Goal: Transaction & Acquisition: Purchase product/service

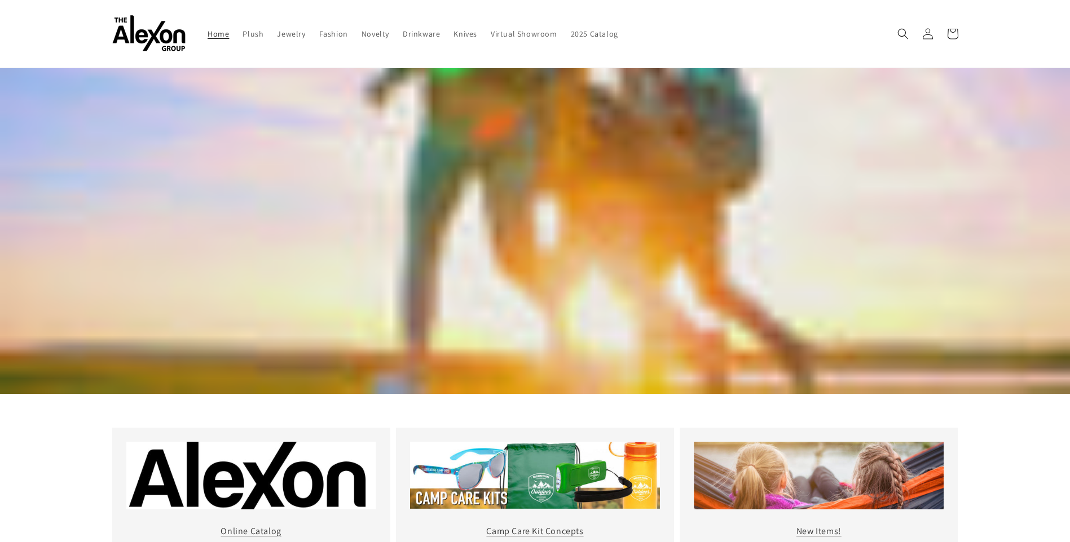
scroll to position [40, 0]
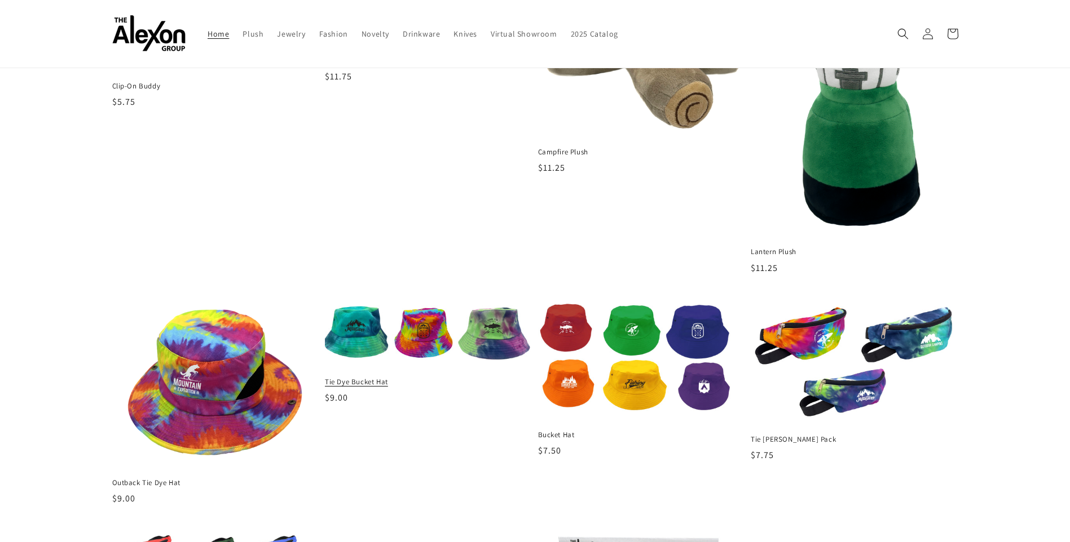
scroll to position [844, 0]
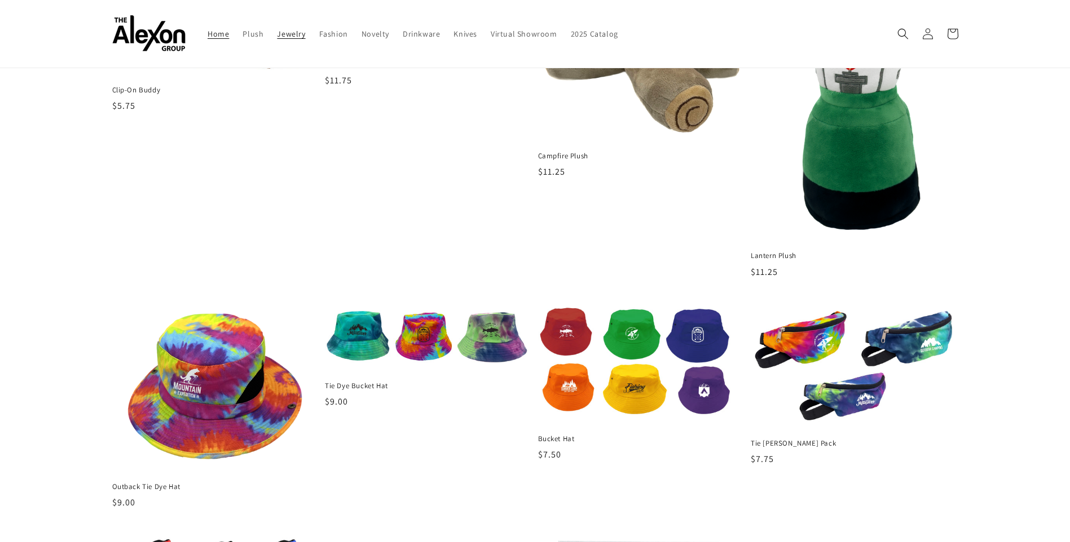
click at [289, 39] on span "Jewelry" at bounding box center [291, 34] width 28 height 10
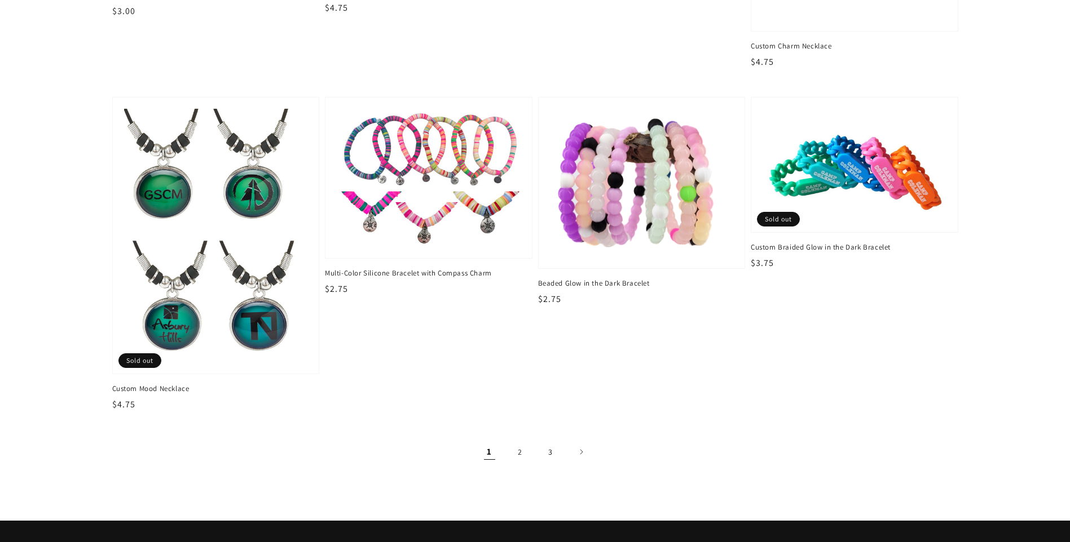
scroll to position [1748, 0]
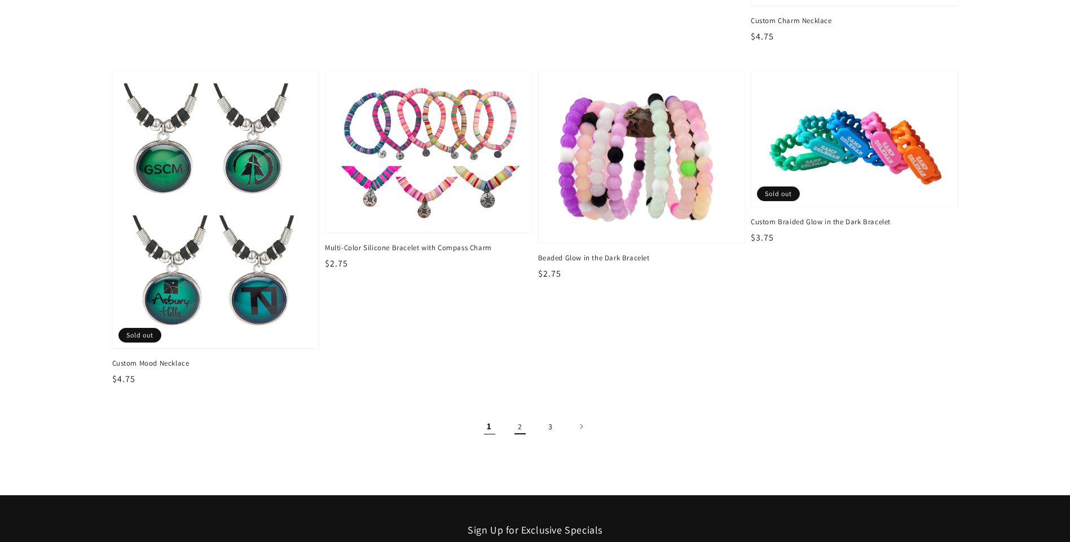
click at [521, 427] on link "2" at bounding box center [519, 426] width 25 height 25
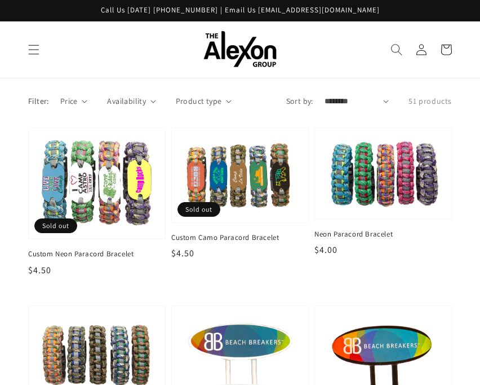
click at [392, 47] on icon "Search" at bounding box center [397, 49] width 12 height 12
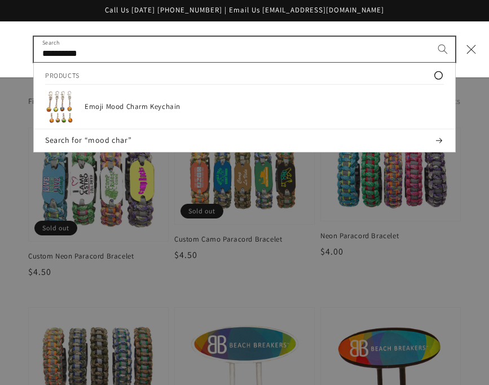
type input "**********"
click at [430, 37] on button "Search" at bounding box center [442, 49] width 25 height 25
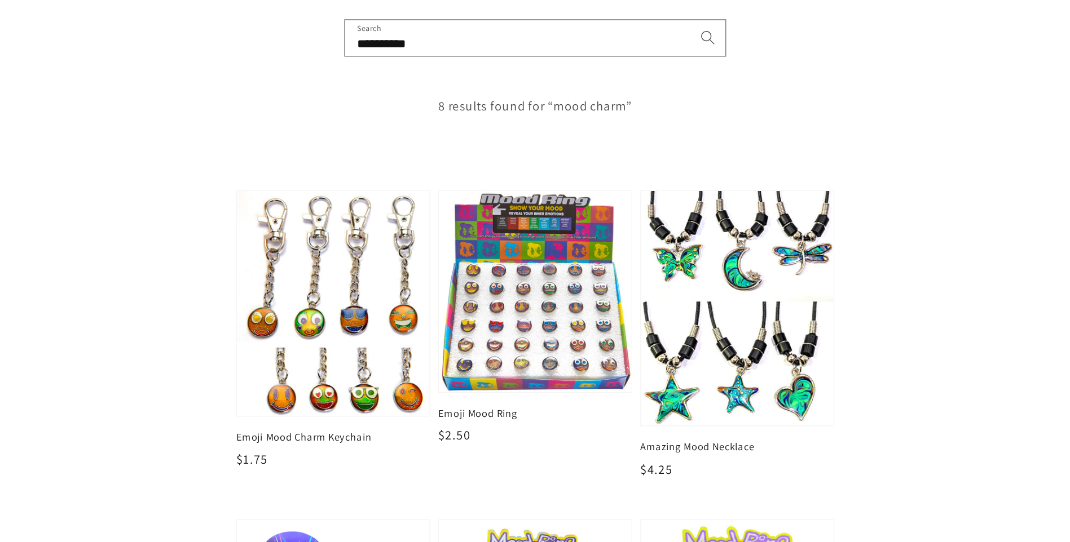
scroll to position [113, 0]
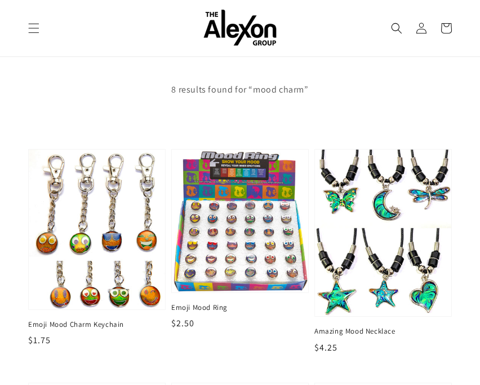
click at [63, 326] on span "Emoji Mood Charm Keychain" at bounding box center [97, 324] width 138 height 10
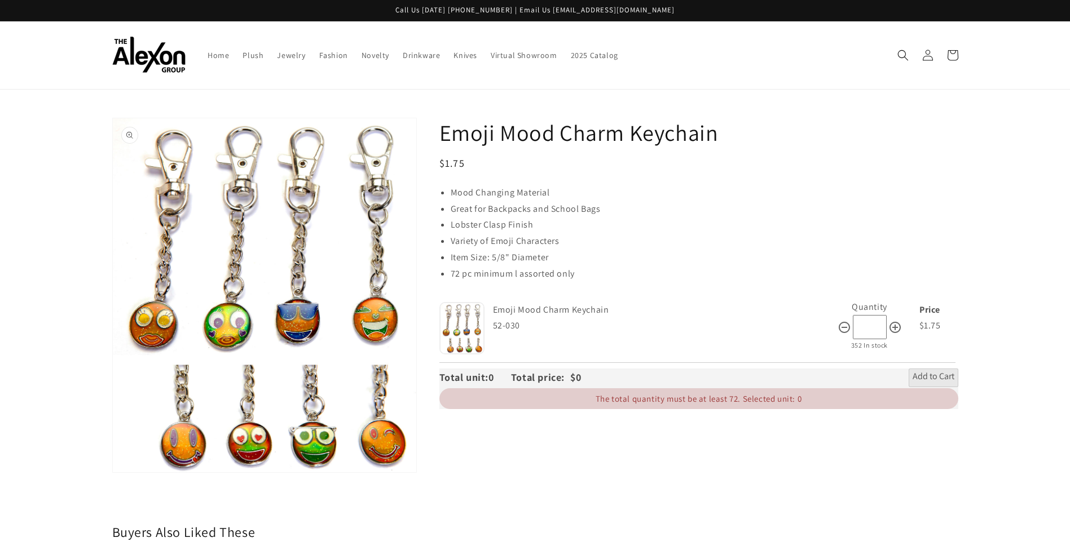
click at [297, 333] on button "Open media 1 in gallery view" at bounding box center [264, 295] width 303 height 354
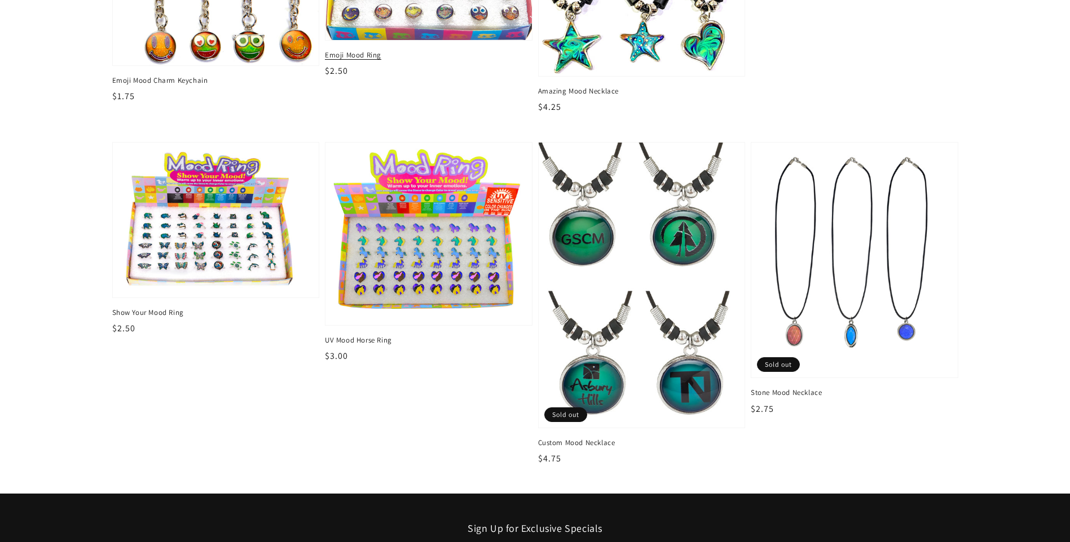
scroll to position [507, 0]
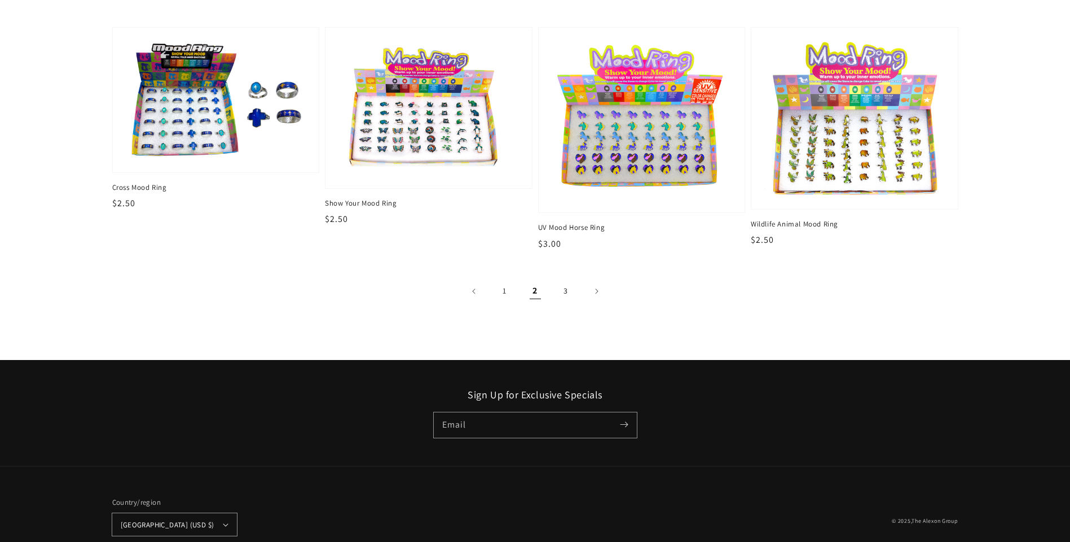
scroll to position [2086, 0]
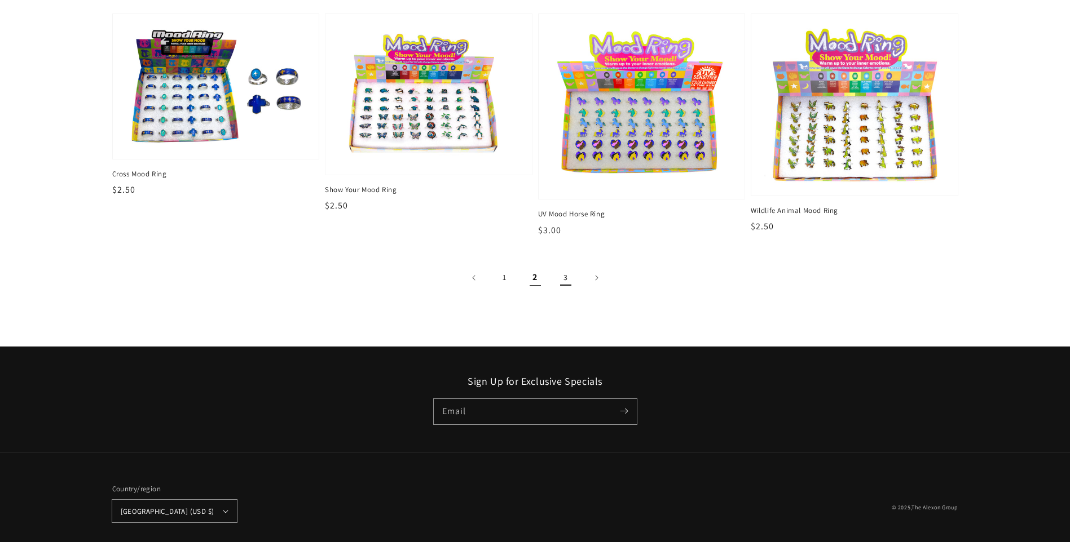
click at [569, 282] on link "3" at bounding box center [565, 278] width 25 height 25
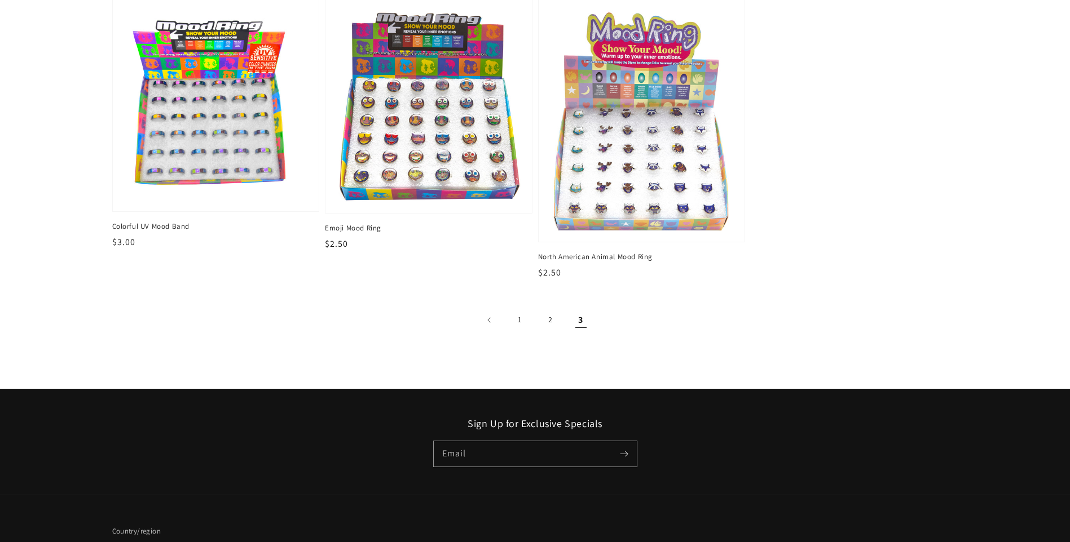
scroll to position [169, 0]
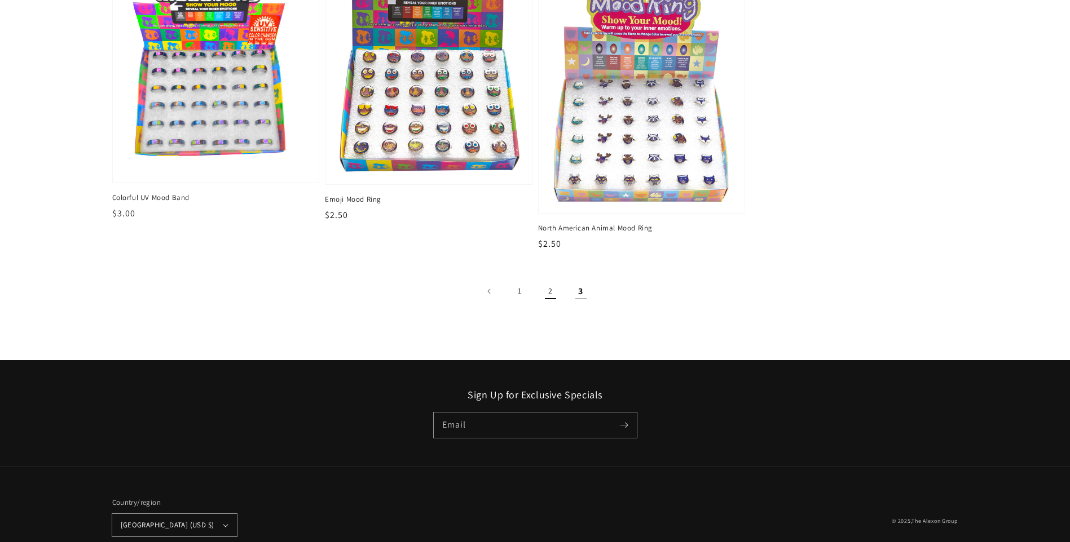
click at [545, 292] on link "2" at bounding box center [550, 291] width 25 height 25
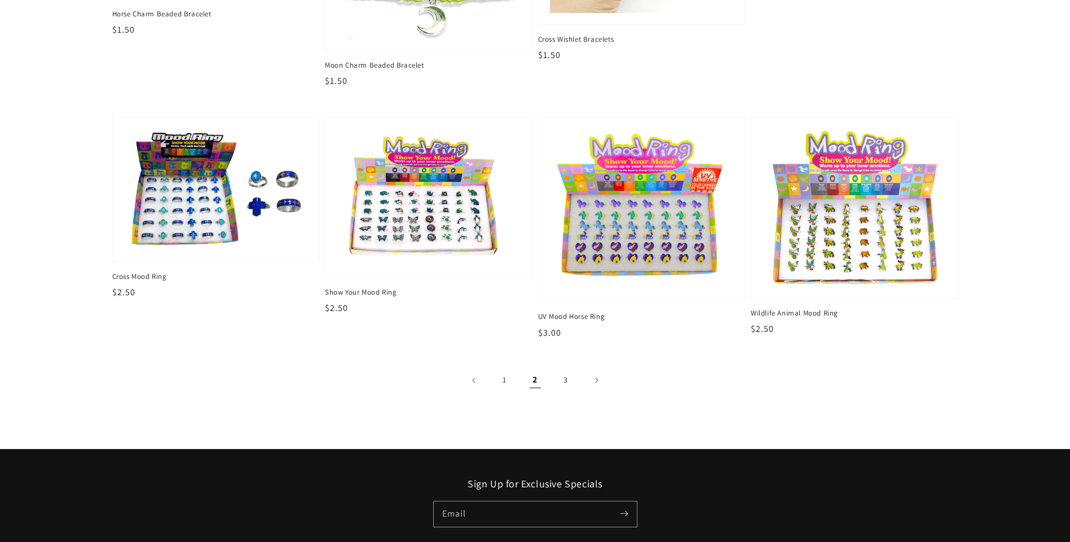
scroll to position [1984, 0]
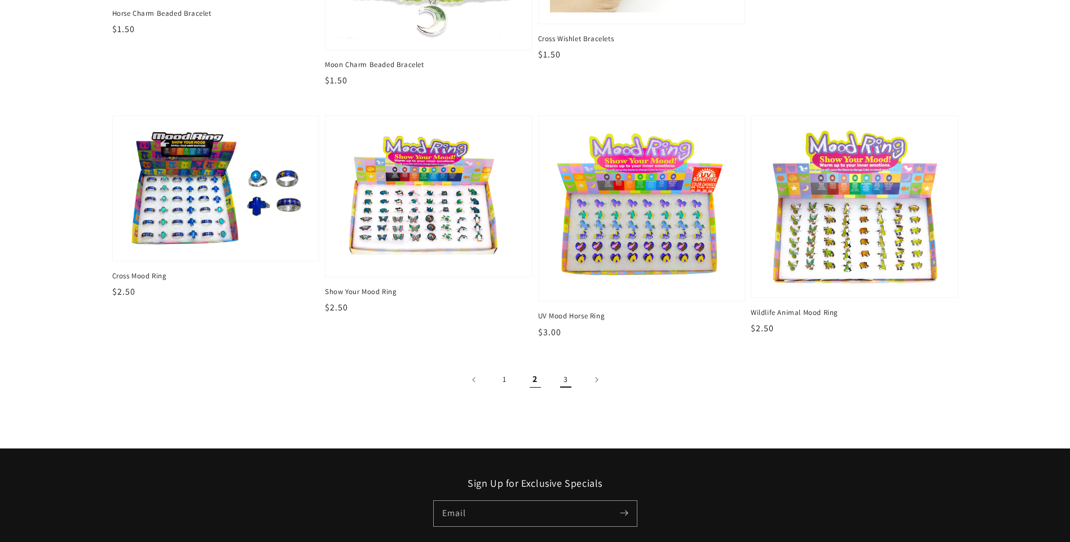
click at [565, 383] on link "3" at bounding box center [565, 380] width 25 height 25
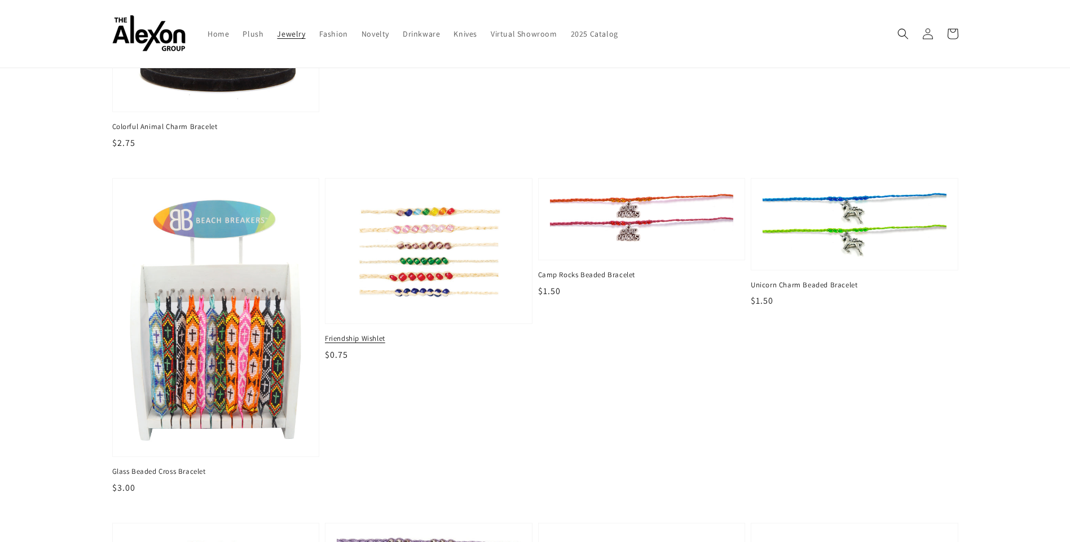
scroll to position [1251, 0]
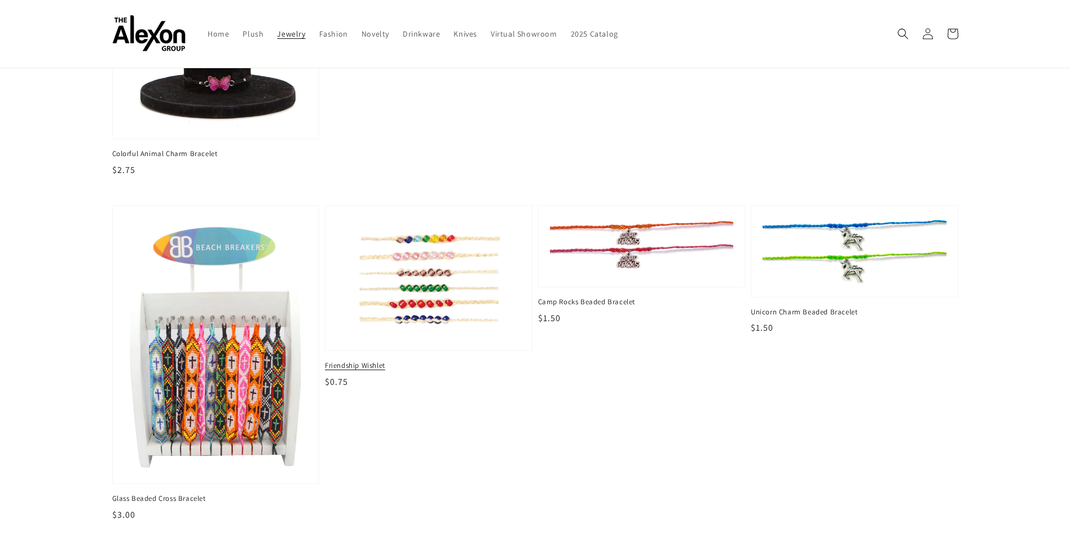
click at [411, 310] on img at bounding box center [428, 278] width 189 height 126
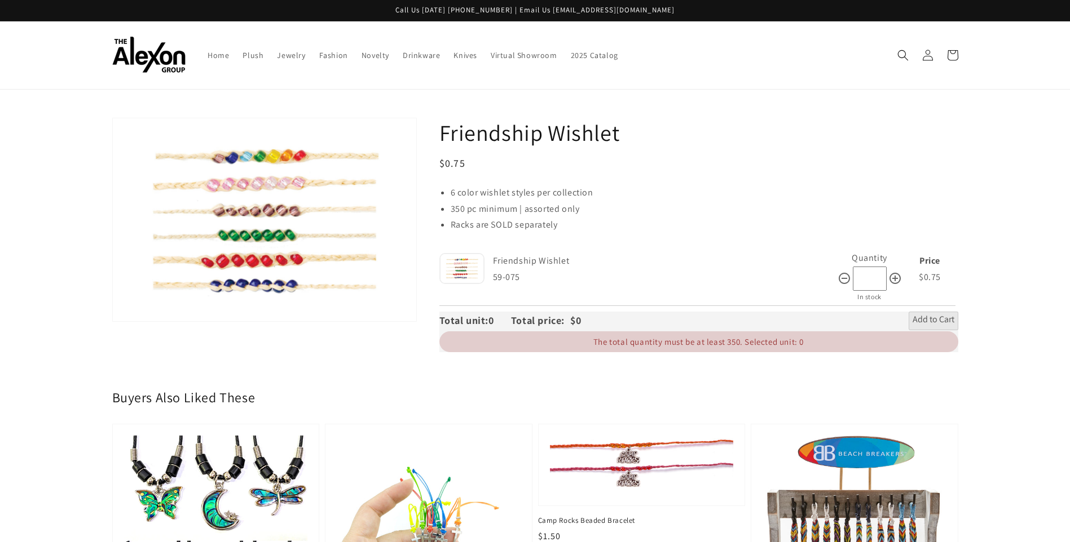
click at [462, 276] on img at bounding box center [461, 268] width 45 height 31
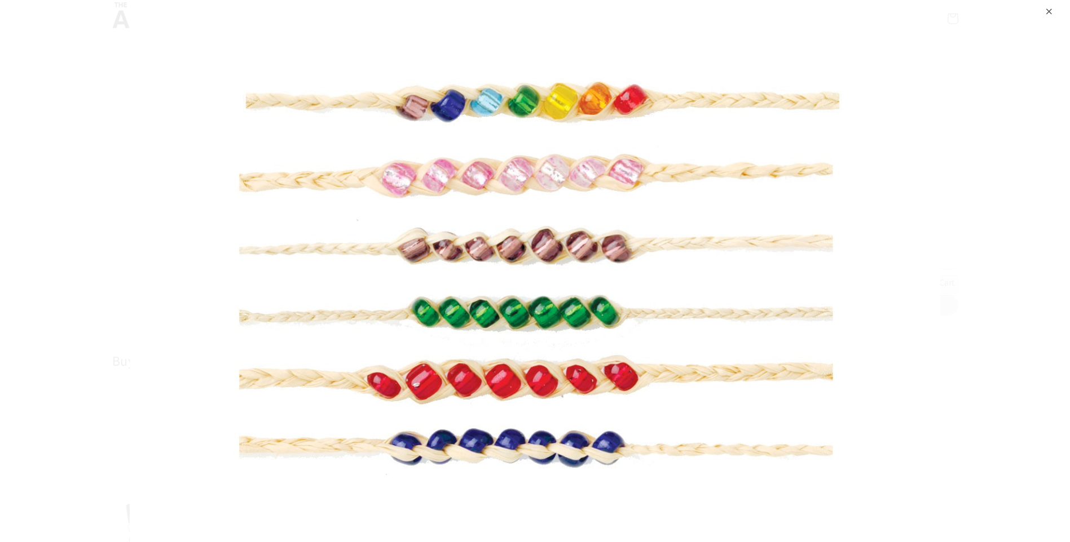
scroll to position [56, 0]
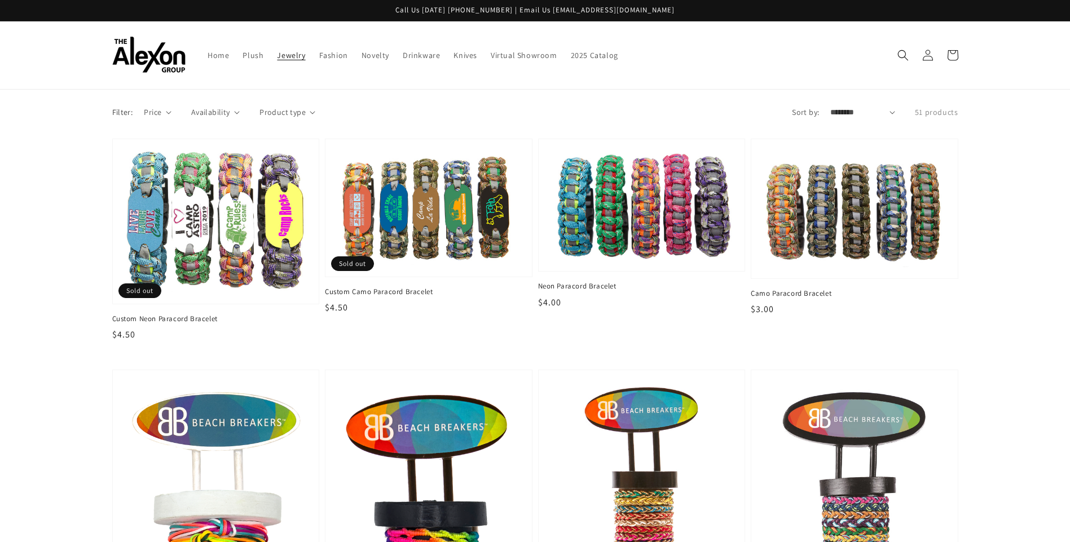
scroll to position [1251, 0]
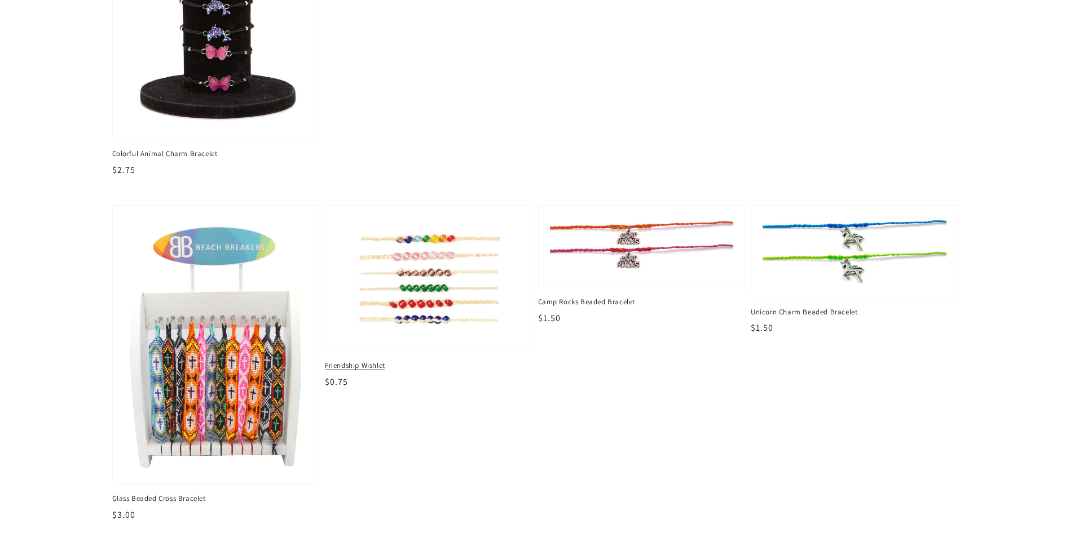
click at [435, 310] on img at bounding box center [428, 278] width 189 height 126
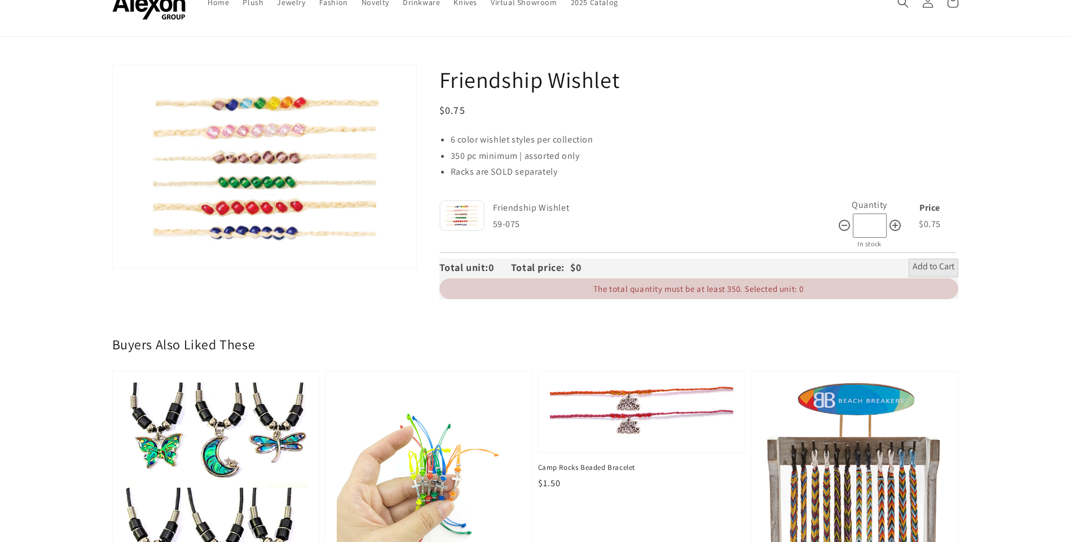
scroll to position [56, 0]
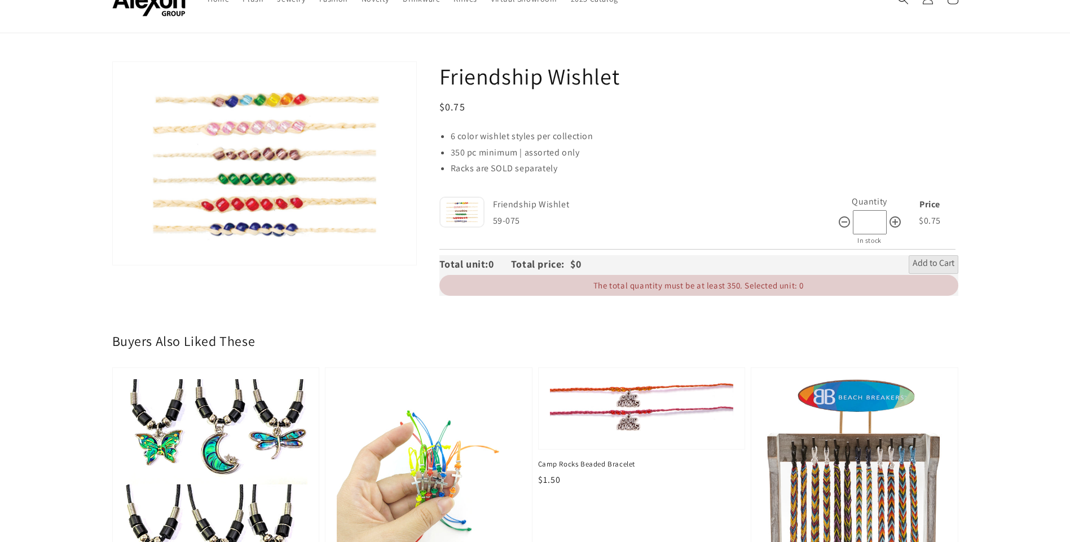
click at [468, 217] on img at bounding box center [461, 212] width 45 height 31
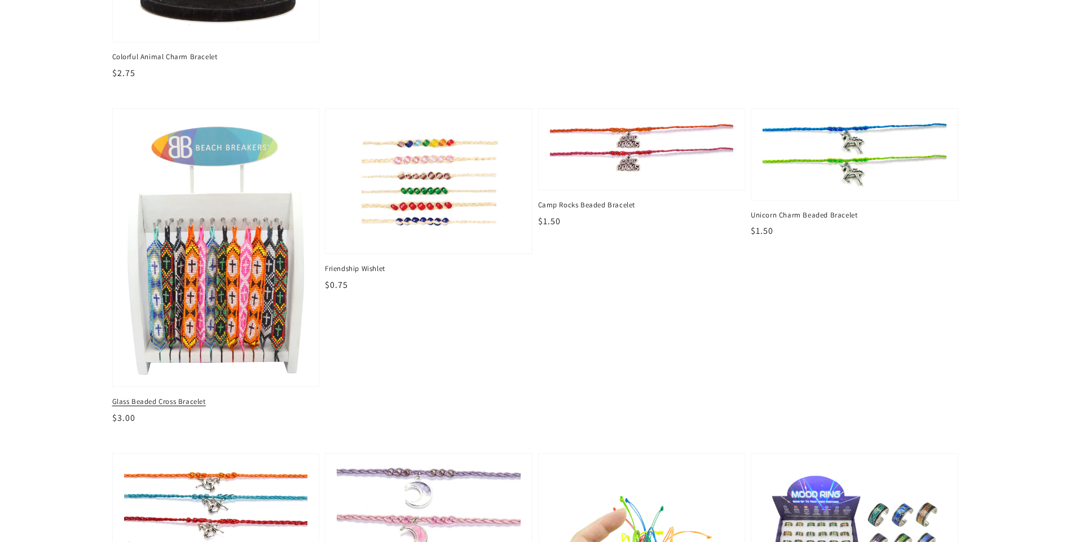
scroll to position [1364, 0]
